Goal: Book appointment/travel/reservation

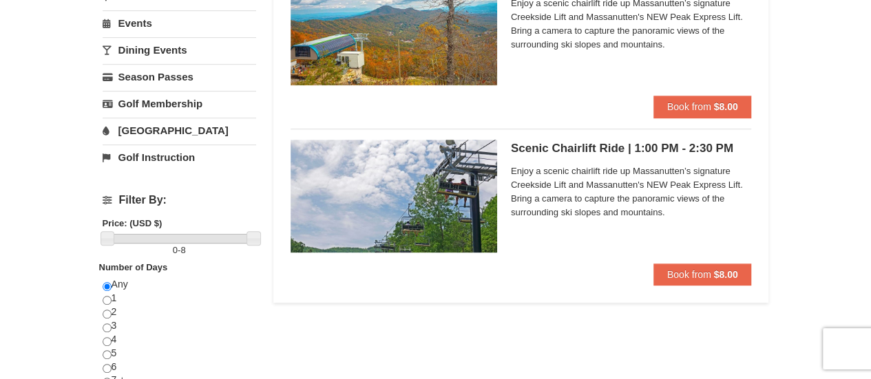
scroll to position [69, 0]
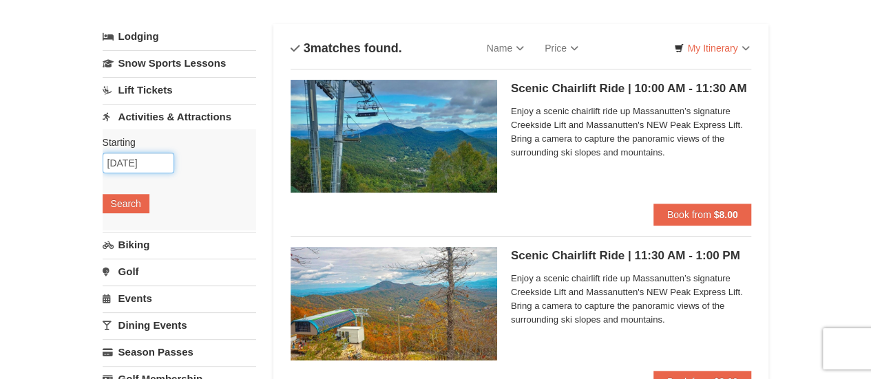
click at [125, 164] on input "[DATE]" at bounding box center [139, 163] width 72 height 21
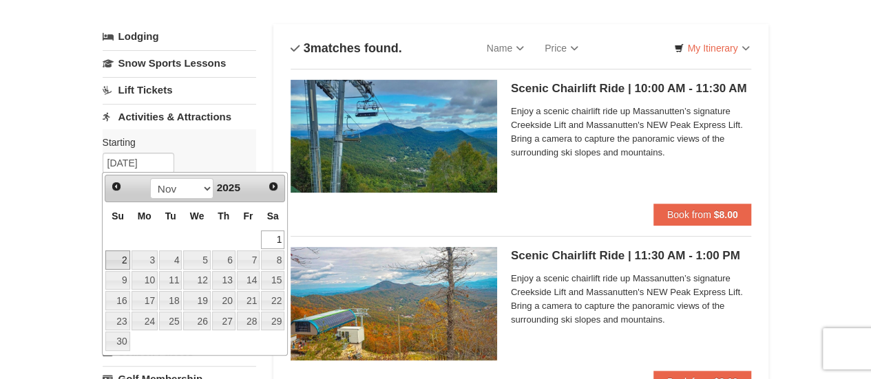
click at [123, 262] on link "2" at bounding box center [117, 260] width 24 height 19
type input "[DATE]"
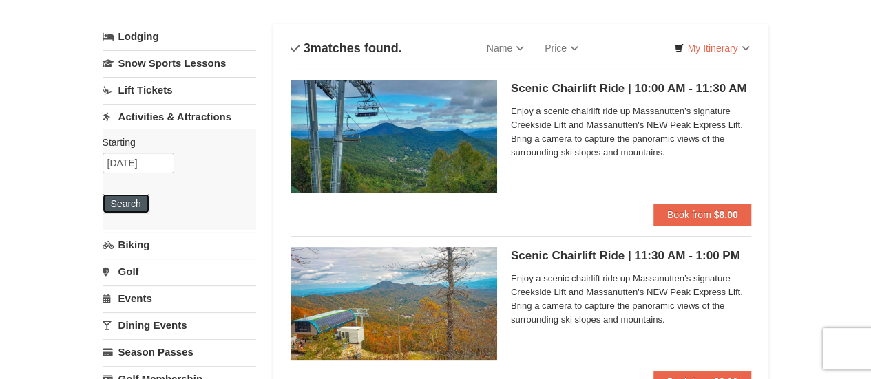
click at [124, 201] on button "Search" at bounding box center [126, 203] width 47 height 19
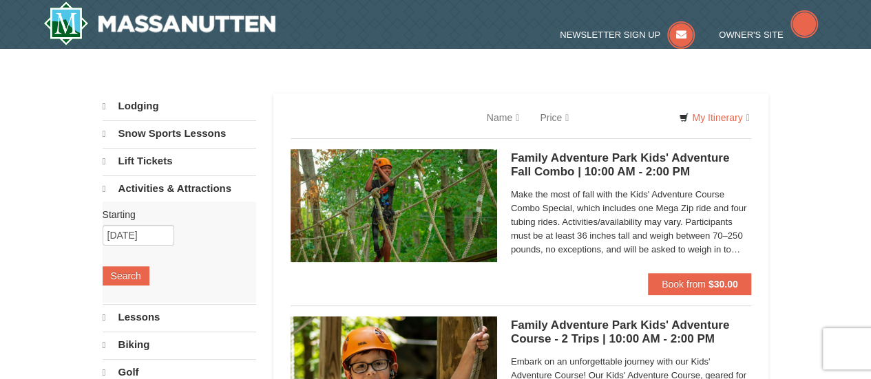
select select "10"
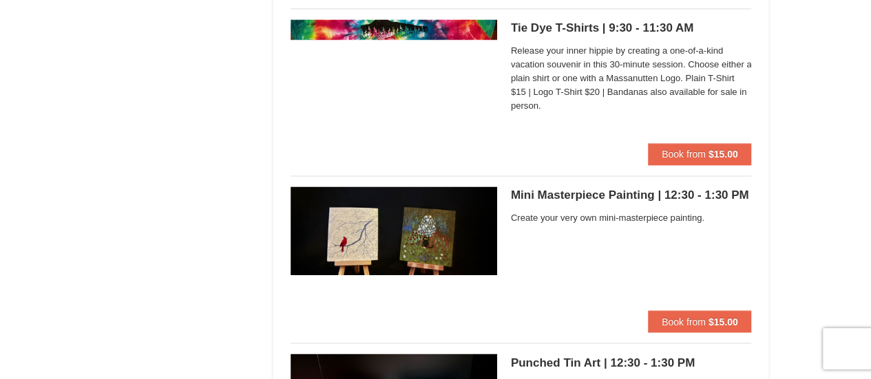
scroll to position [3648, 0]
